Goal: Find specific page/section: Find specific page/section

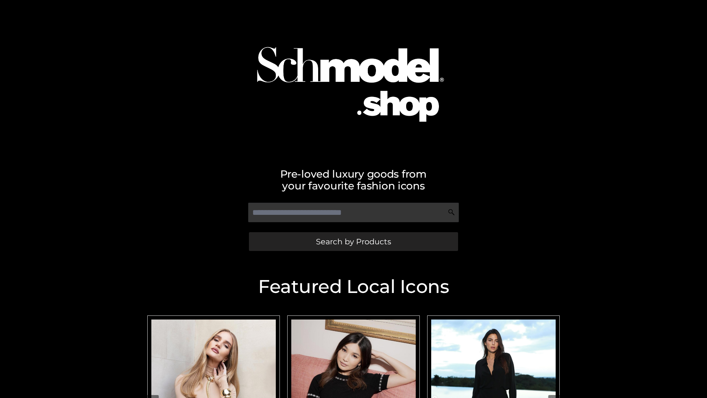
click at [353, 241] on span "Search by Products" at bounding box center [353, 242] width 75 height 8
